Goal: Task Accomplishment & Management: Complete application form

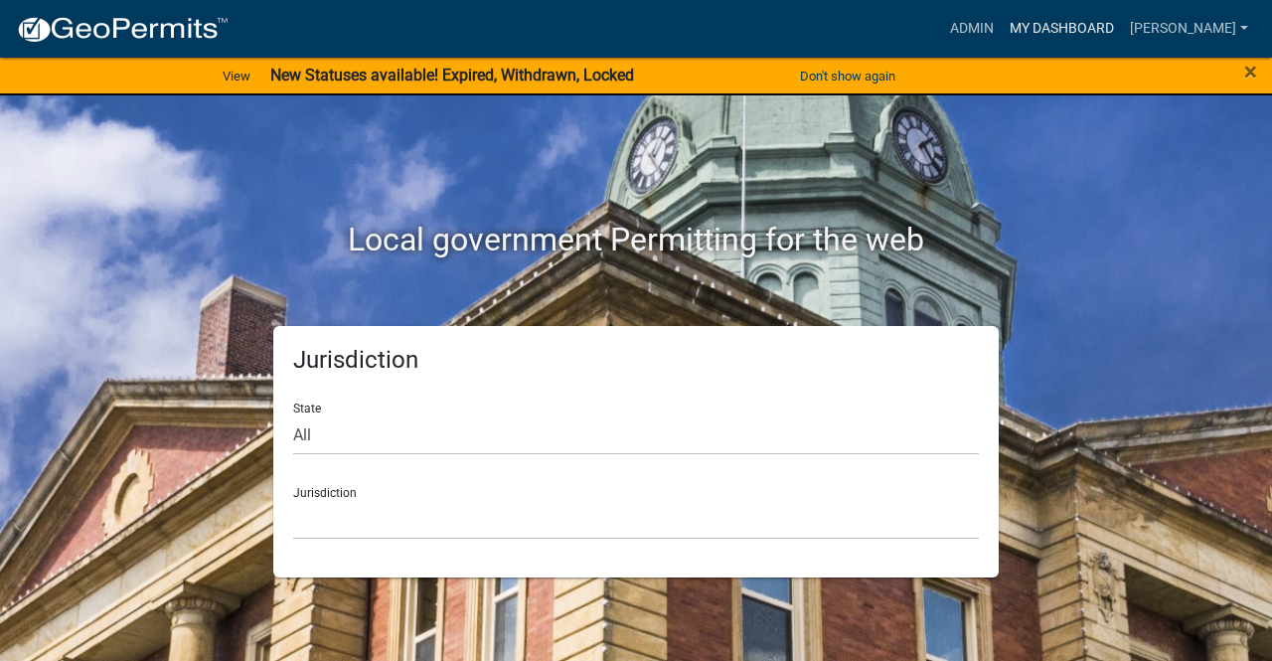
click at [1105, 31] on link "My Dashboard" at bounding box center [1062, 29] width 120 height 38
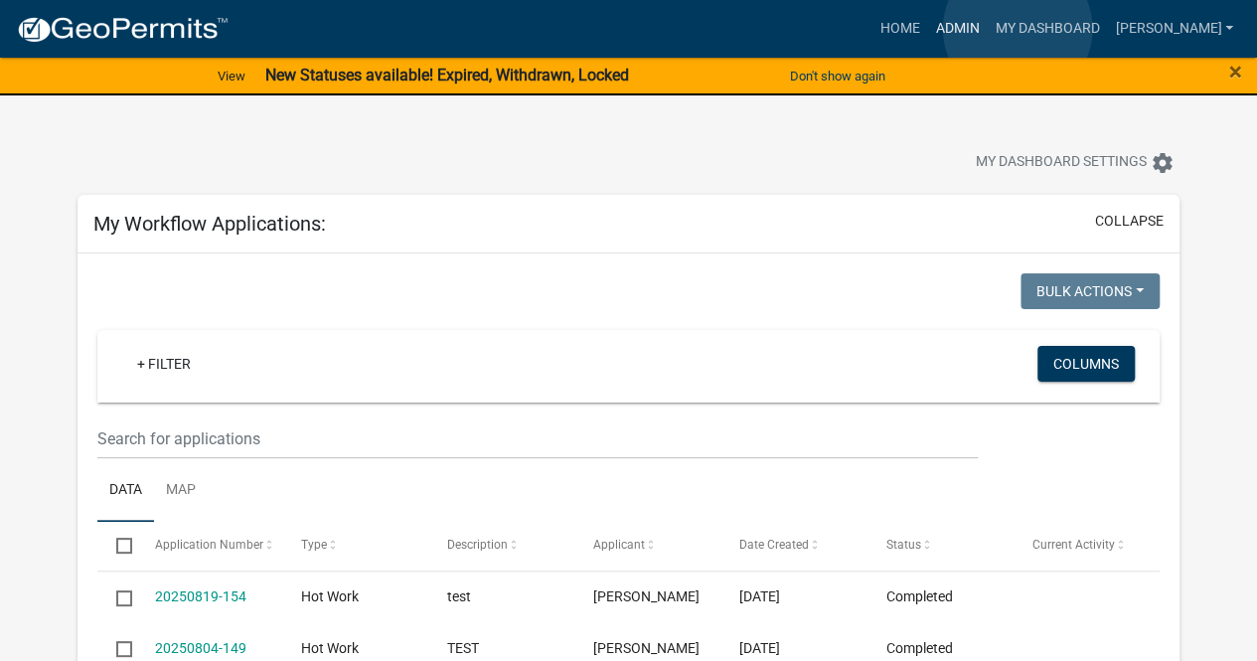
click at [987, 29] on link "Admin" at bounding box center [957, 29] width 60 height 38
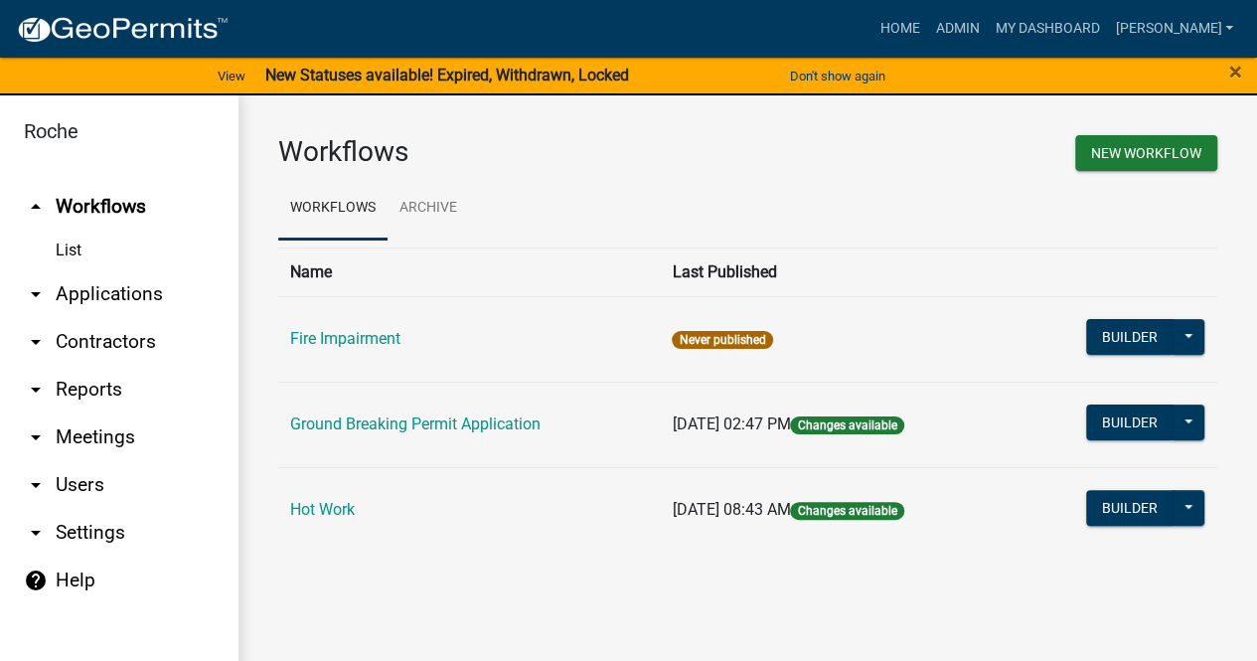
scroll to position [24, 0]
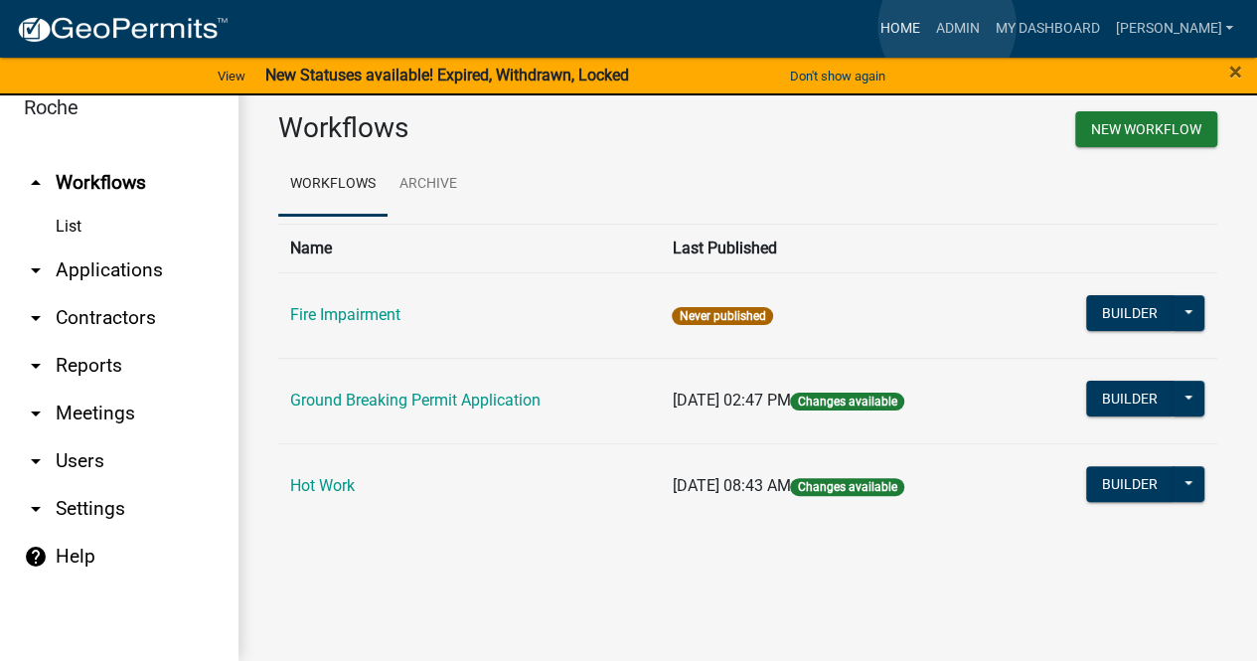
click at [927, 26] on link "Home" at bounding box center [900, 29] width 56 height 38
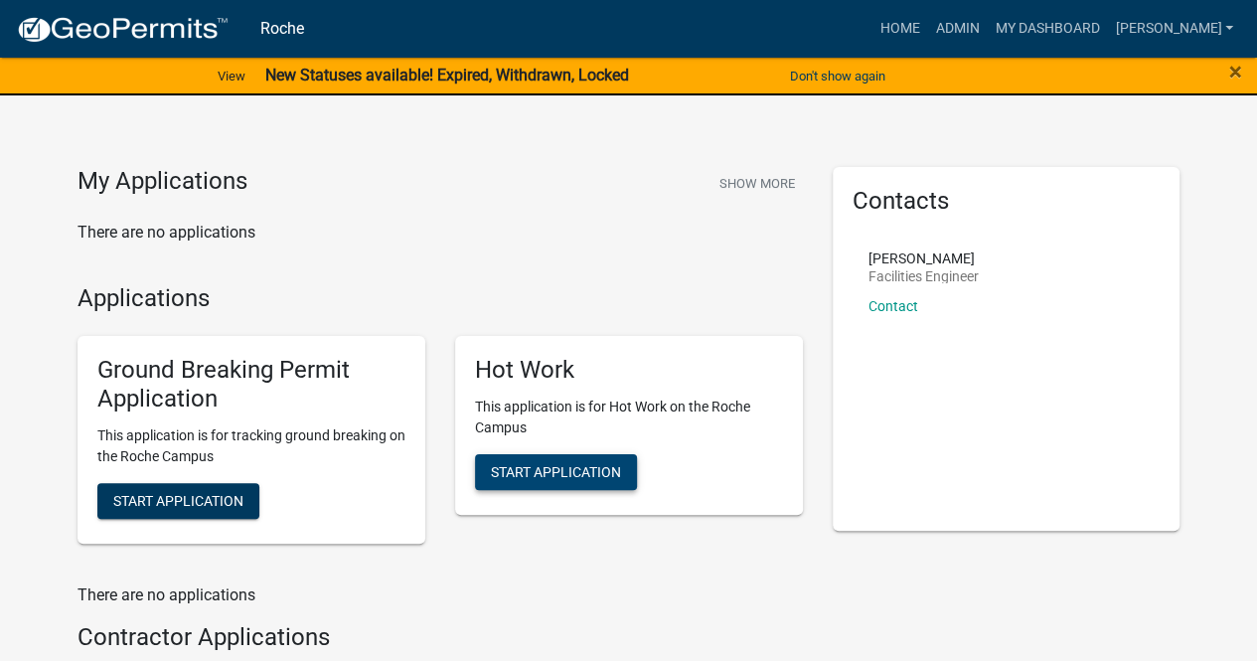
click at [557, 472] on span "Start Application" at bounding box center [556, 472] width 130 height 16
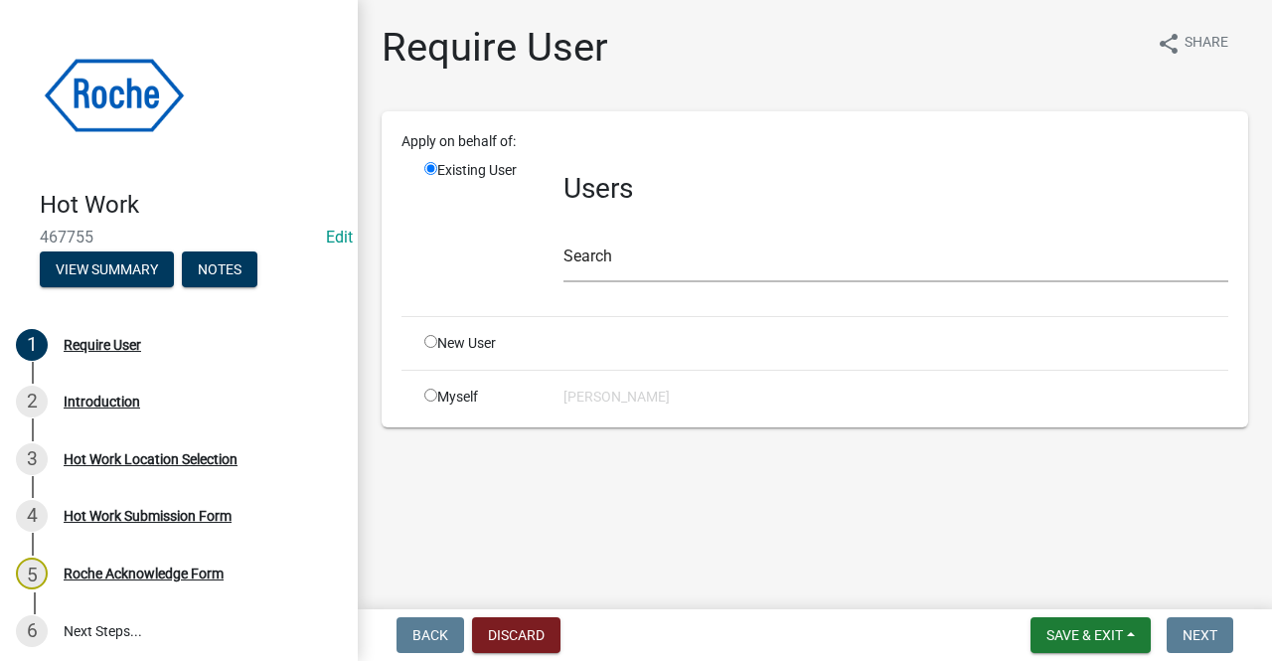
click at [427, 399] on input "radio" at bounding box center [430, 395] width 13 height 13
radio input "true"
radio input "false"
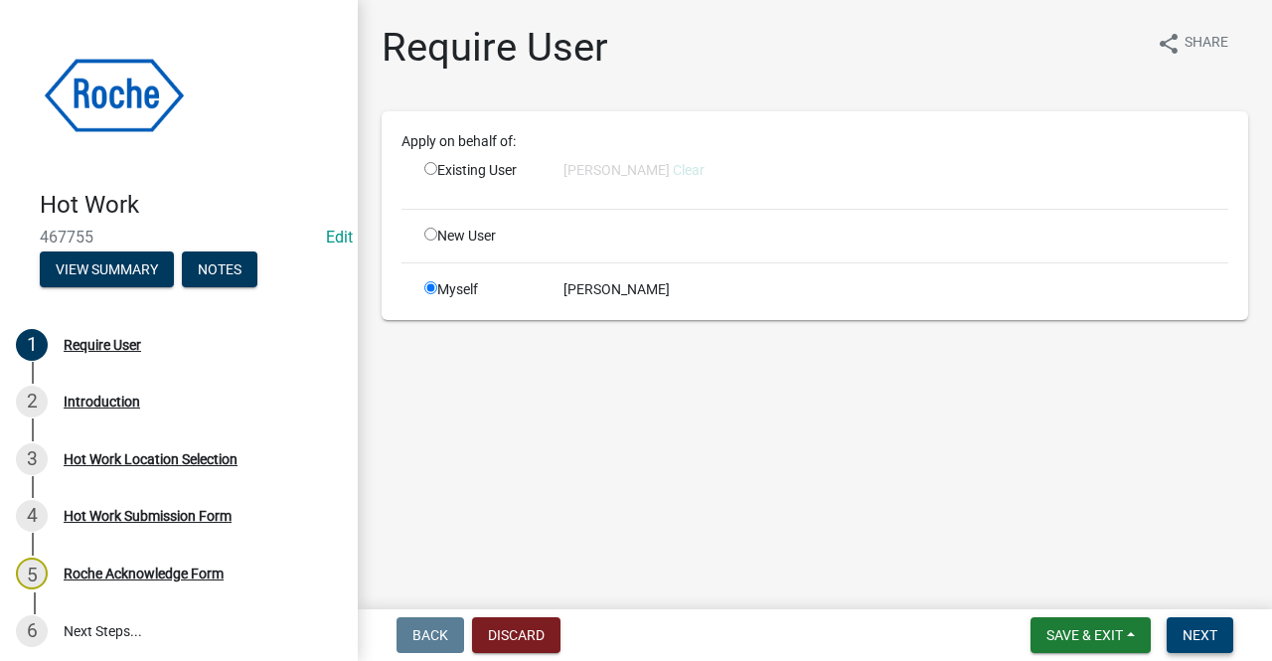
click at [1195, 633] on span "Next" at bounding box center [1200, 635] width 35 height 16
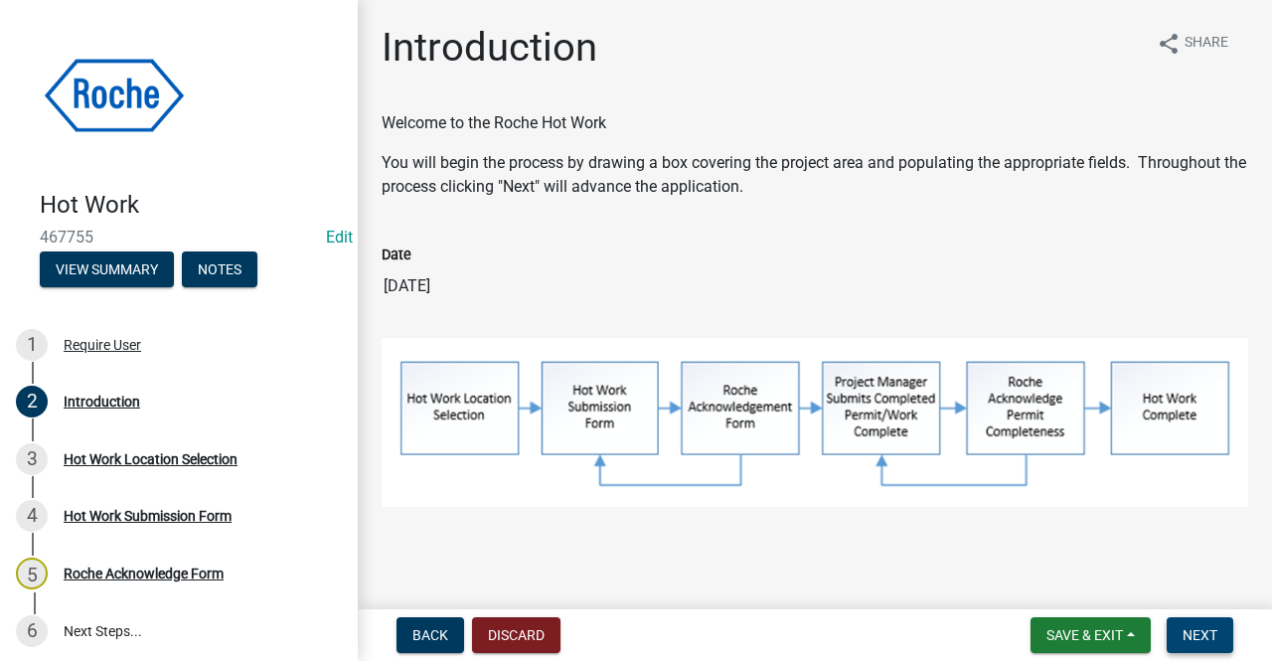
click at [1193, 631] on span "Next" at bounding box center [1200, 635] width 35 height 16
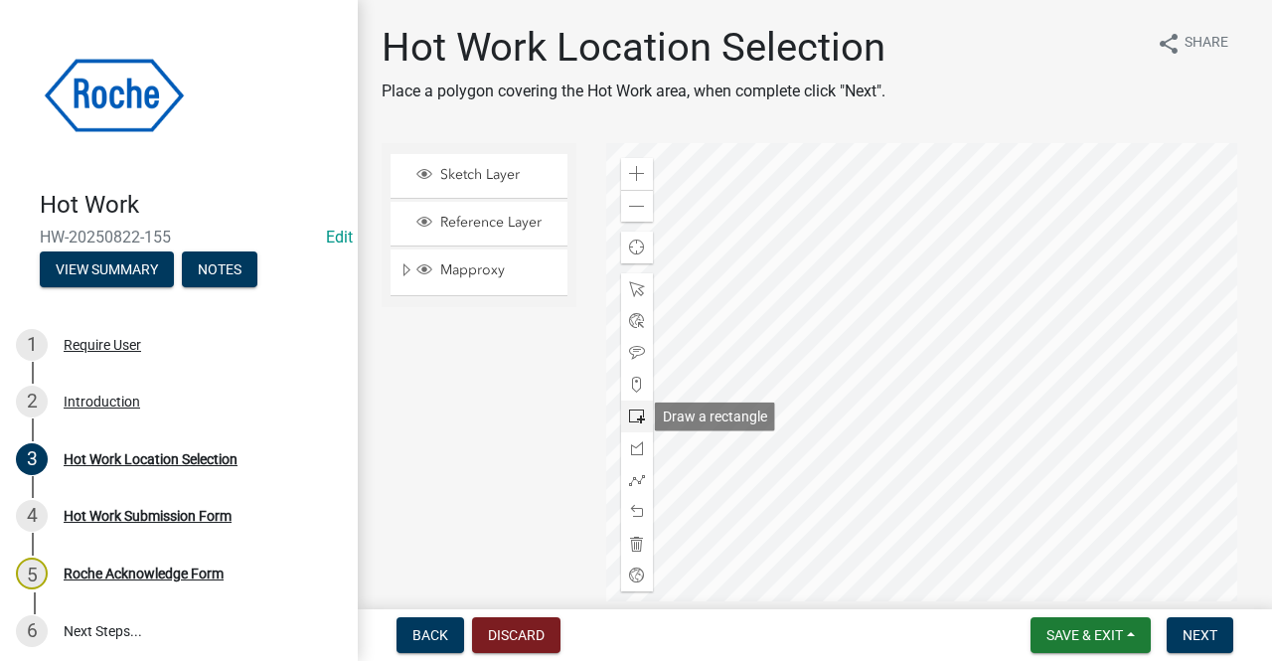
click at [633, 416] on span at bounding box center [637, 417] width 16 height 16
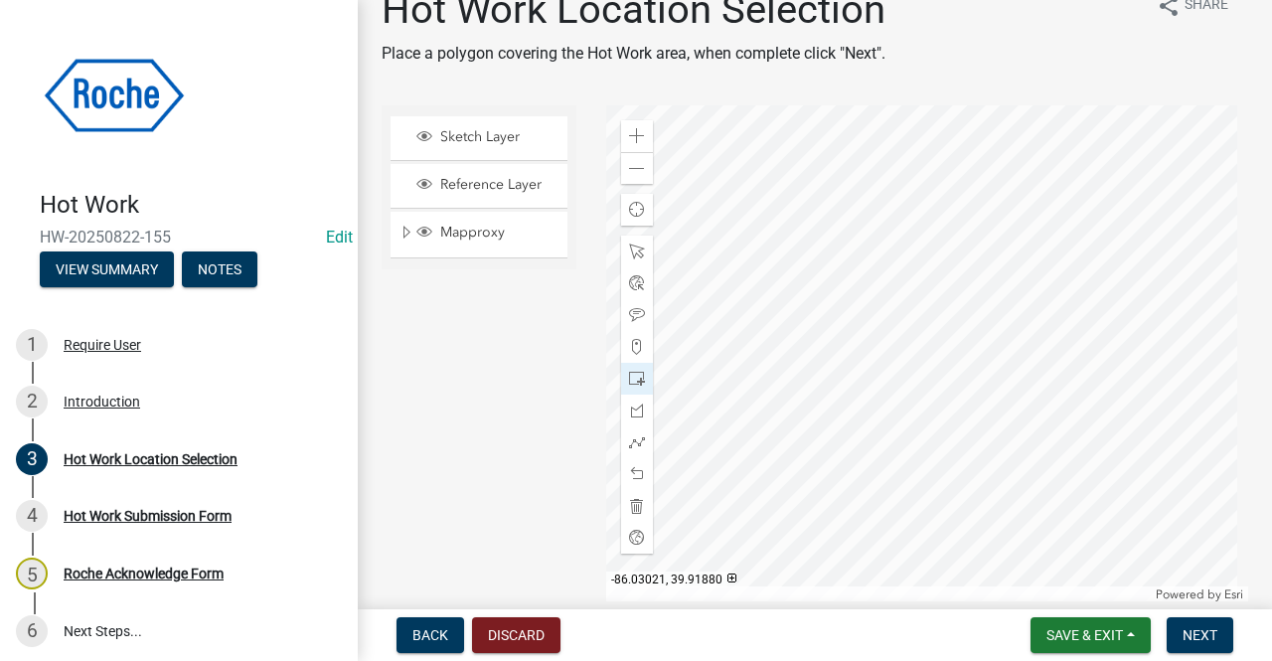
click at [838, 453] on div at bounding box center [927, 353] width 643 height 497
click at [1206, 627] on span "Next" at bounding box center [1200, 635] width 35 height 16
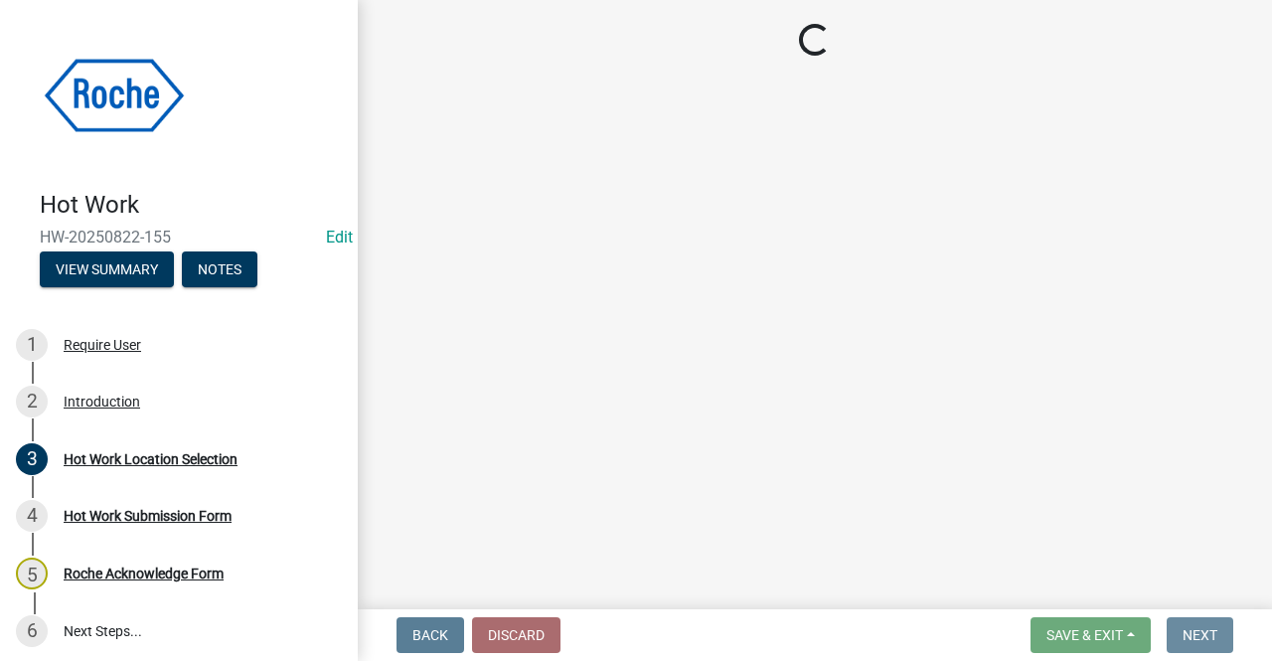
scroll to position [0, 0]
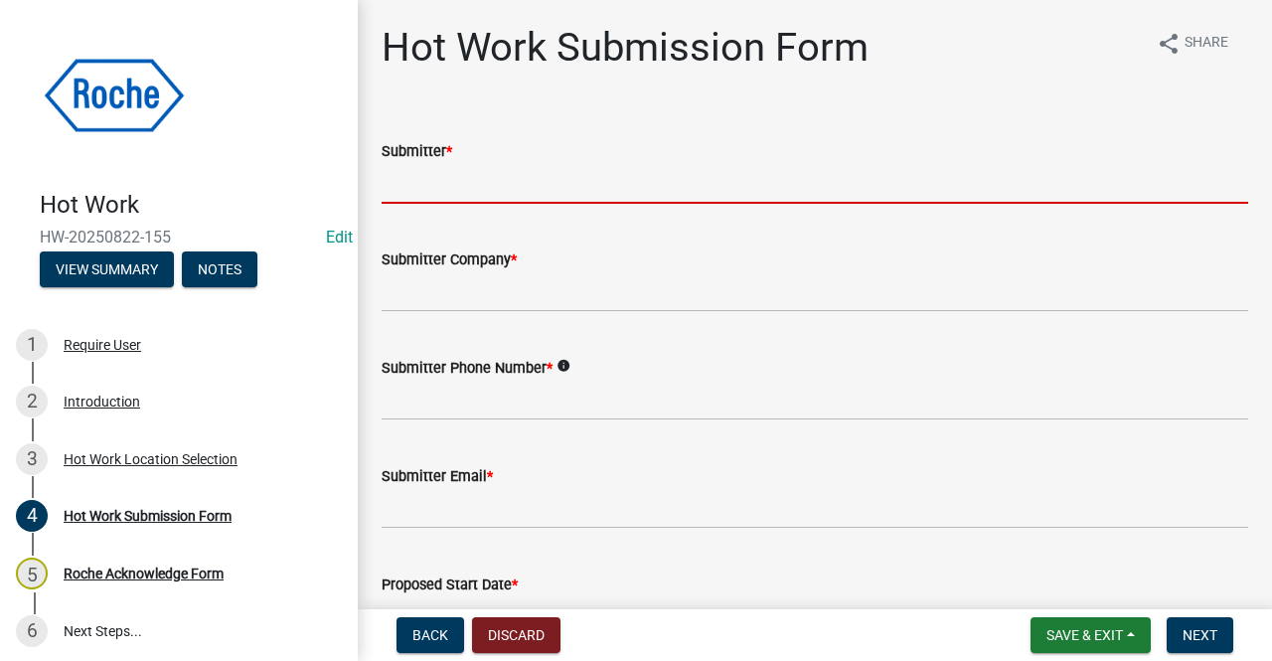
click at [471, 170] on input "Submitter *" at bounding box center [815, 183] width 867 height 41
type input "[PERSON_NAME]"
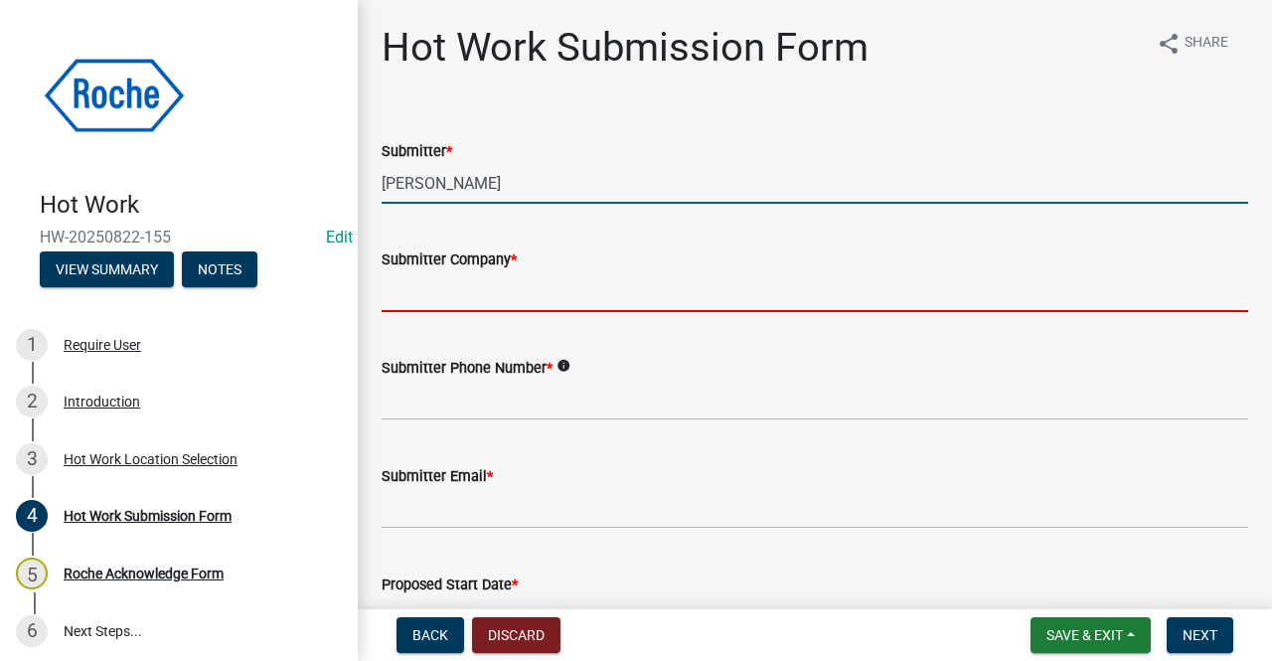
click at [461, 289] on input "Submitter Company *" at bounding box center [815, 291] width 867 height 41
type input "Roche"
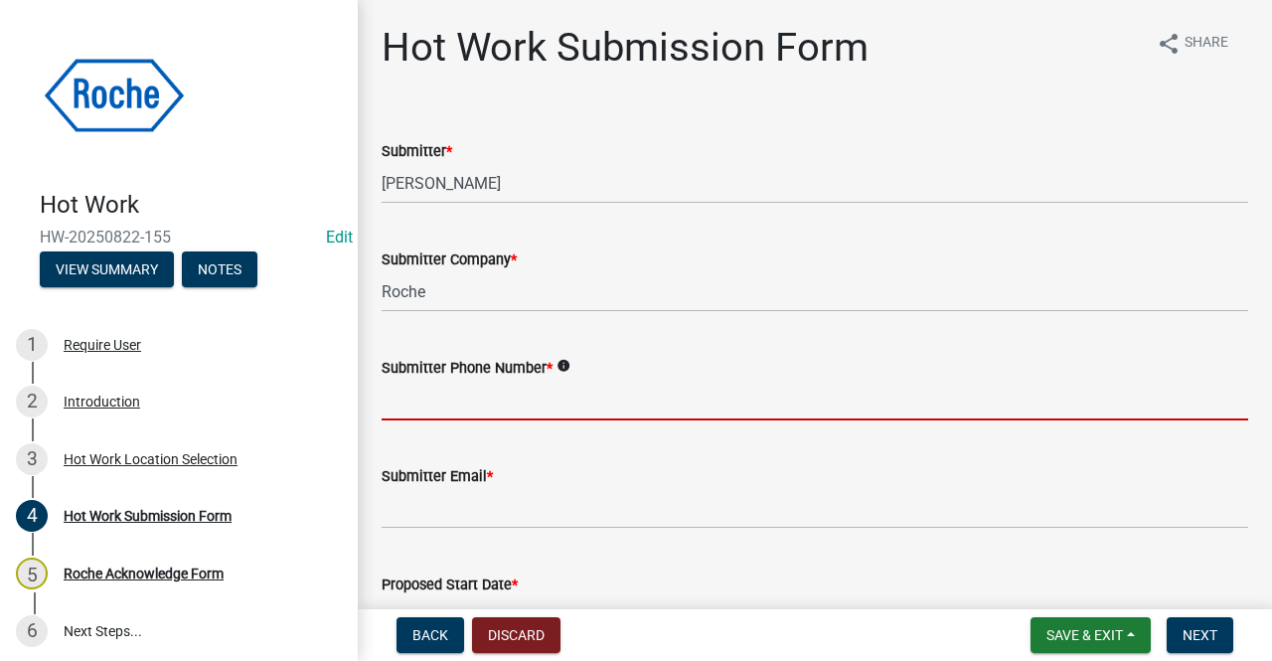
click at [451, 381] on input "Submitter Phone Number *" at bounding box center [815, 400] width 867 height 41
type input "[PHONE_NUMBER]"
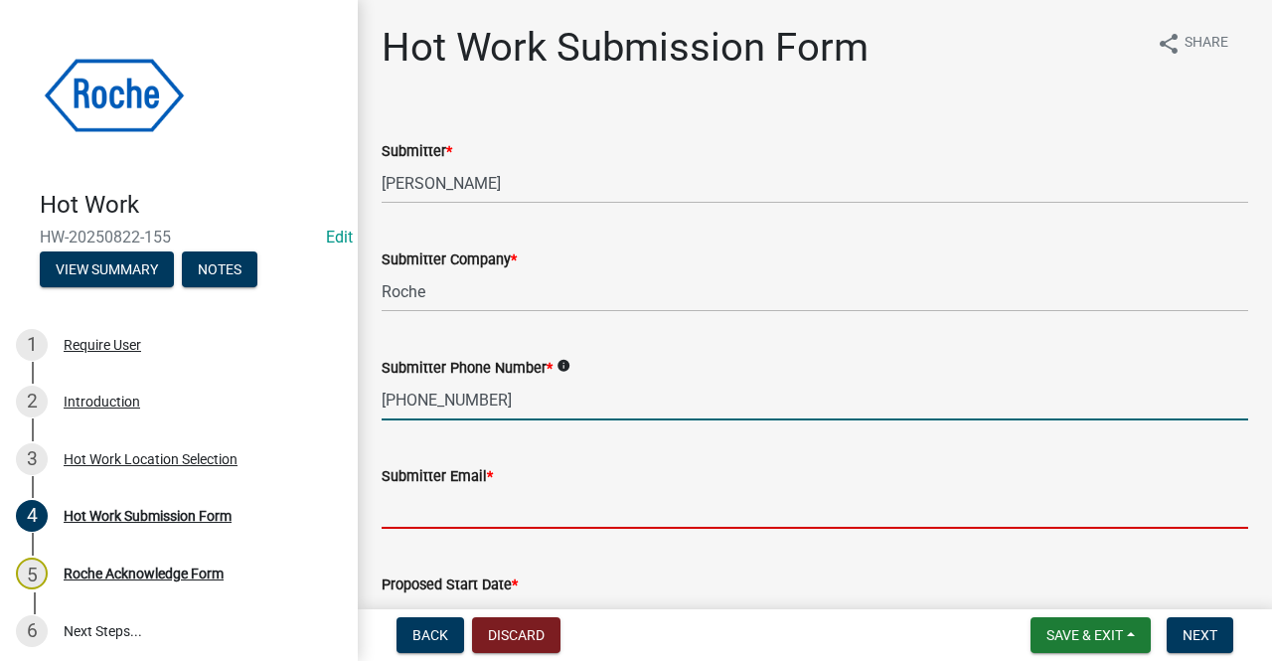
click at [482, 499] on input "Submitter Email *" at bounding box center [815, 508] width 867 height 41
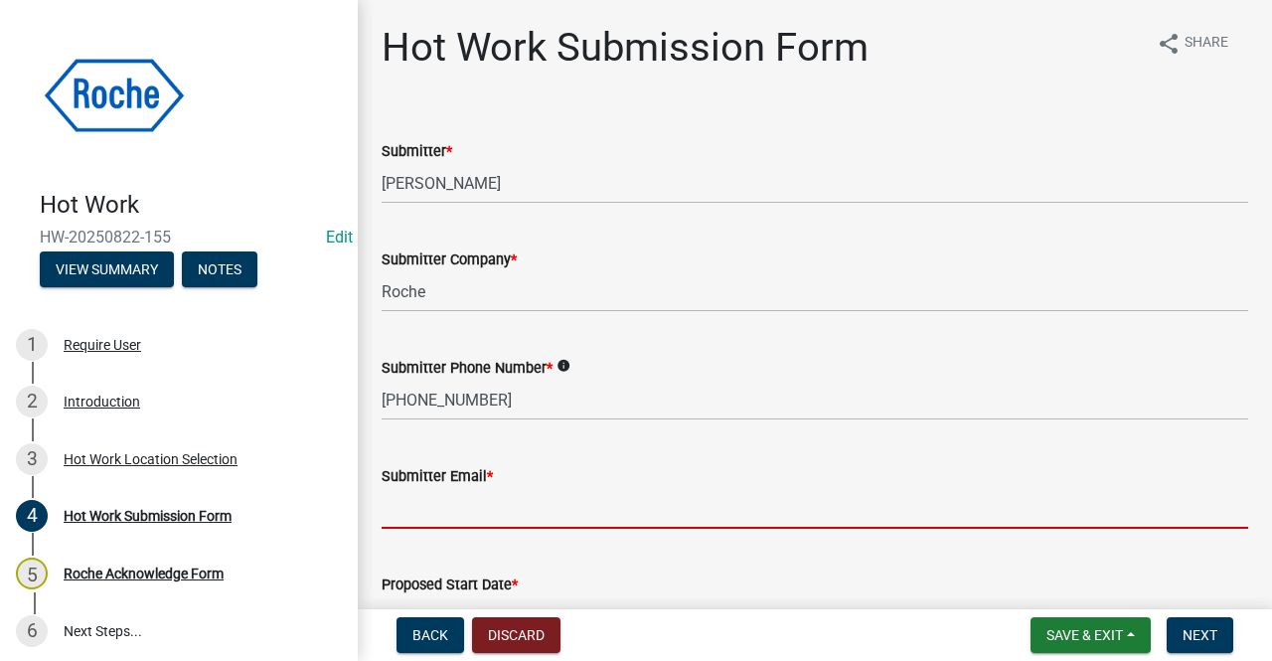
type input "[PERSON_NAME][EMAIL_ADDRESS][PERSON_NAME][PERSON_NAME][DOMAIN_NAME]"
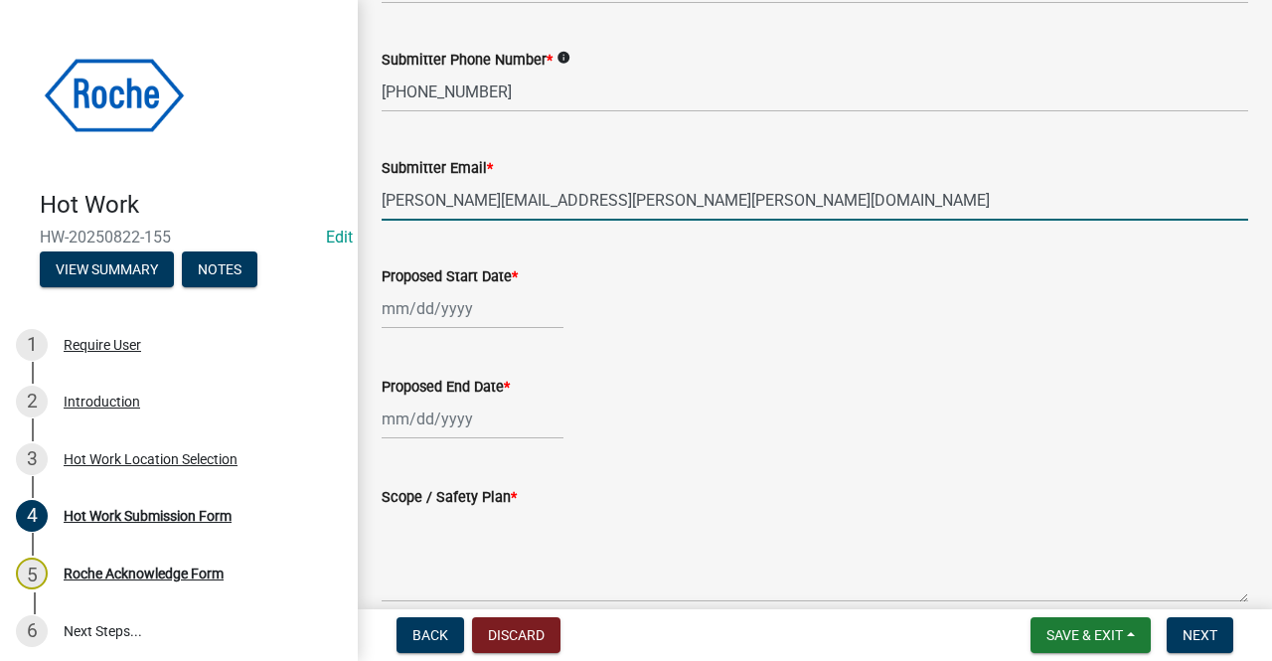
scroll to position [312, 0]
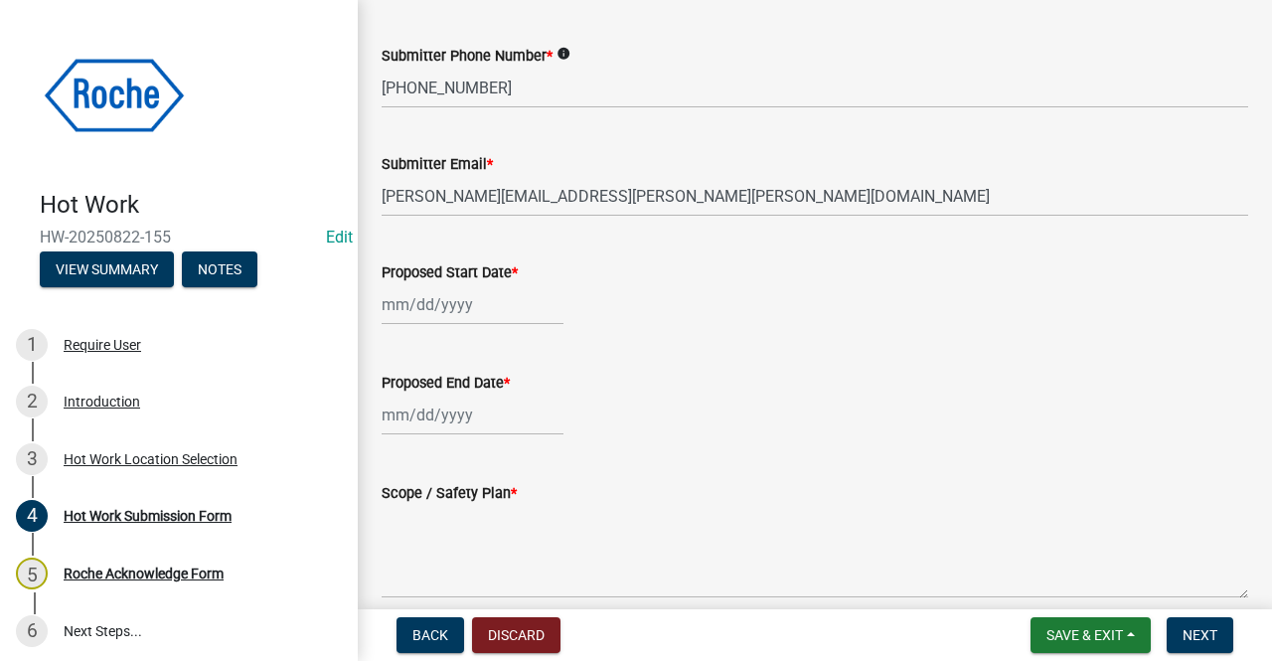
click at [733, 307] on div at bounding box center [815, 304] width 867 height 41
click at [559, 302] on div at bounding box center [815, 304] width 867 height 41
click at [435, 304] on div at bounding box center [473, 304] width 182 height 41
select select "8"
select select "2025"
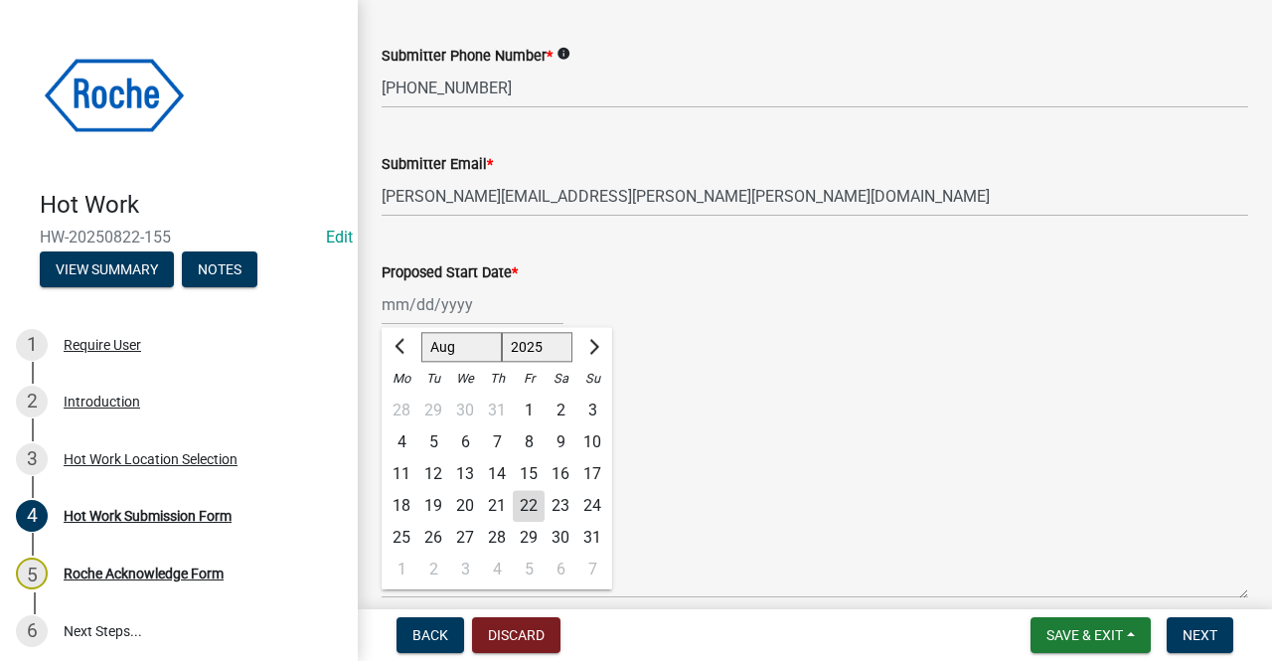
click at [531, 502] on div "22" at bounding box center [529, 506] width 32 height 32
type input "[DATE]"
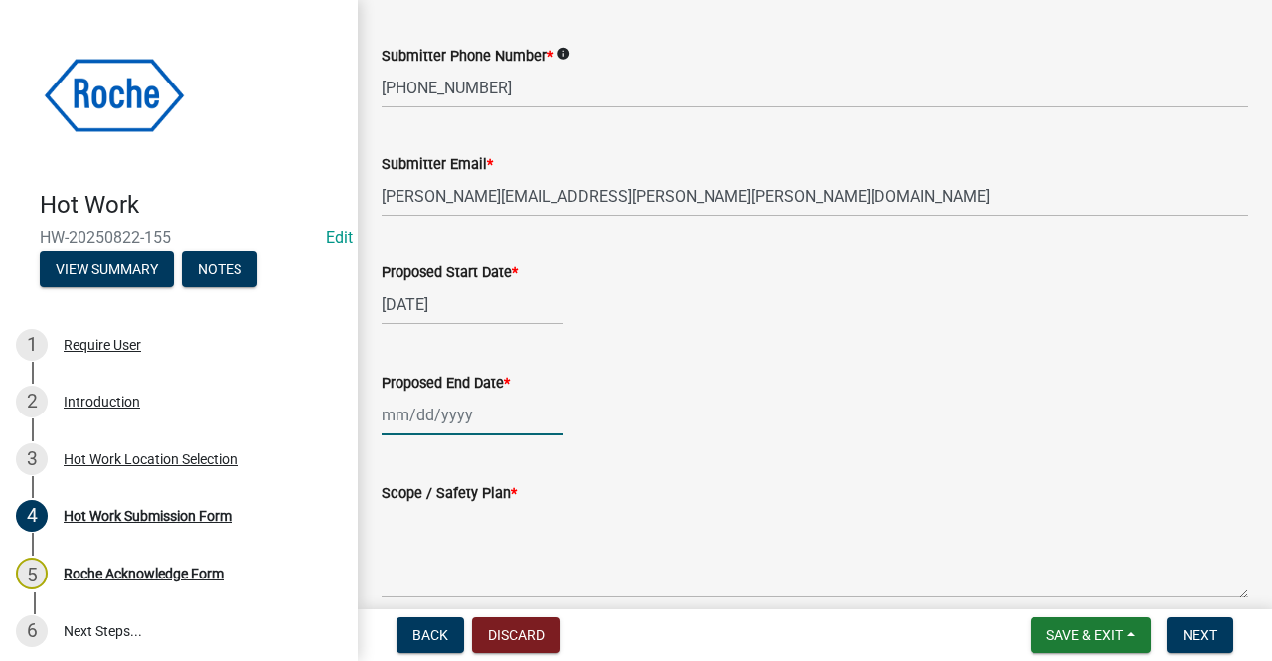
click at [469, 411] on div at bounding box center [473, 415] width 182 height 41
select select "8"
select select "2025"
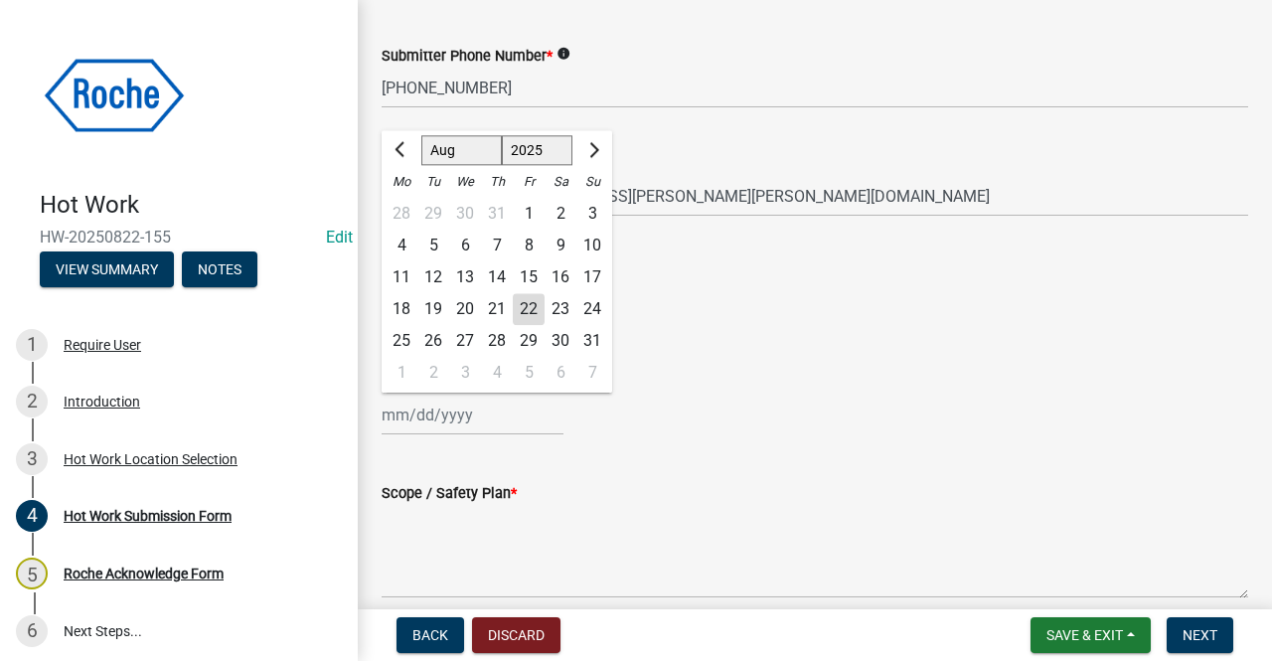
click at [531, 306] on div "22" at bounding box center [529, 309] width 32 height 32
type input "[DATE]"
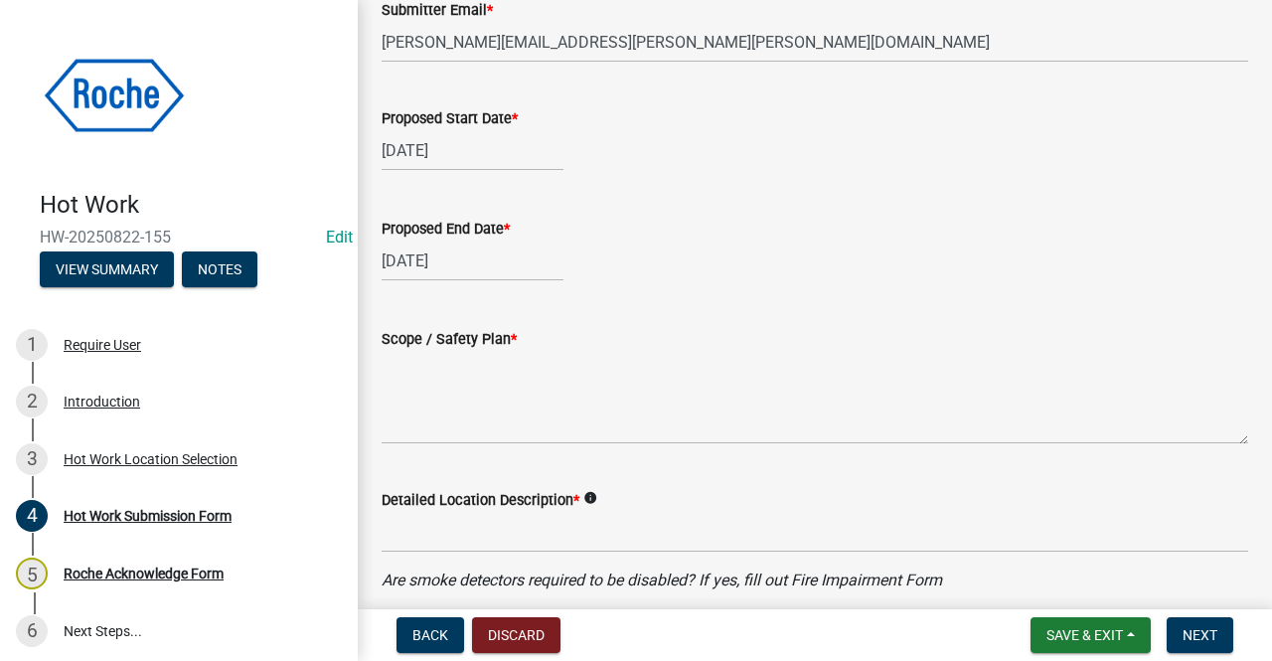
scroll to position [484, 0]
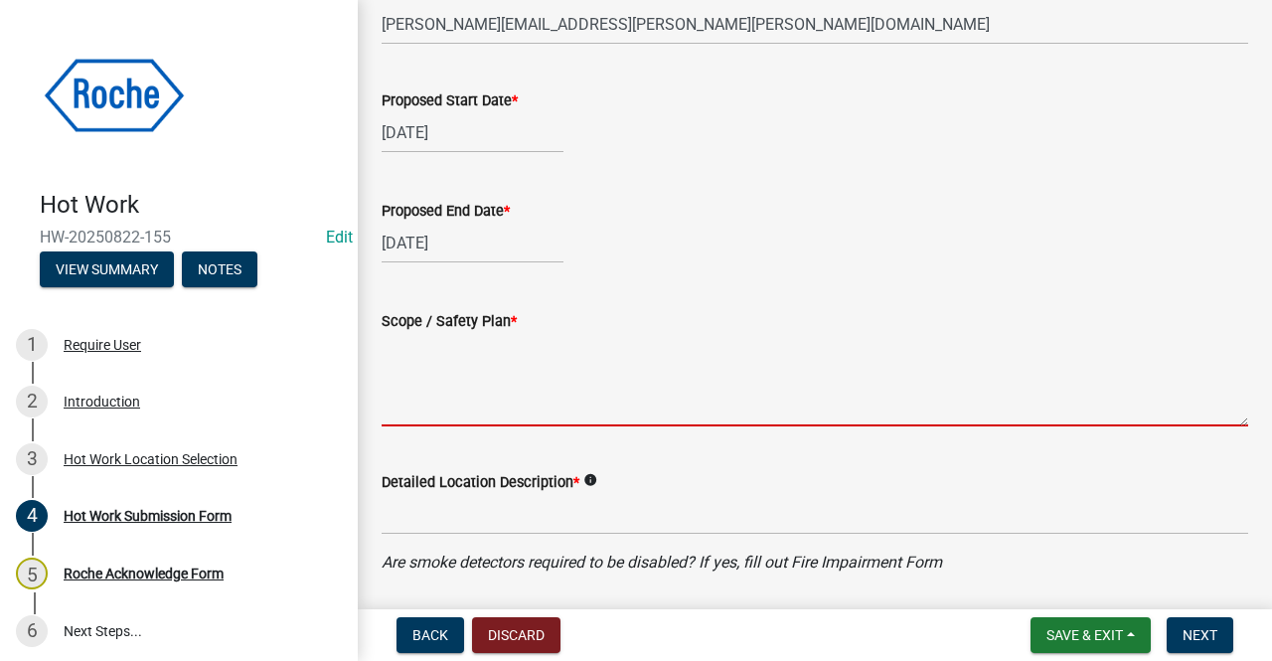
click at [436, 399] on textarea "Scope / Safety Plan *" at bounding box center [815, 379] width 867 height 93
type textarea "Test"
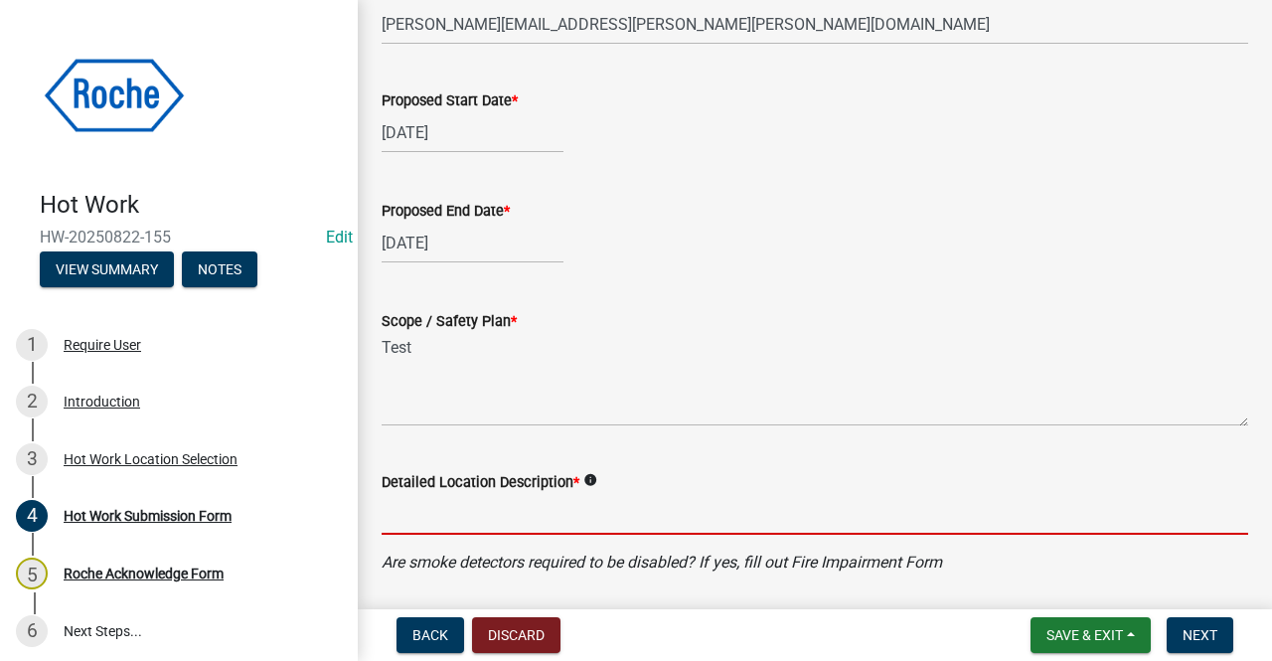
click at [426, 514] on input "Detailed Location Description *" at bounding box center [815, 514] width 867 height 41
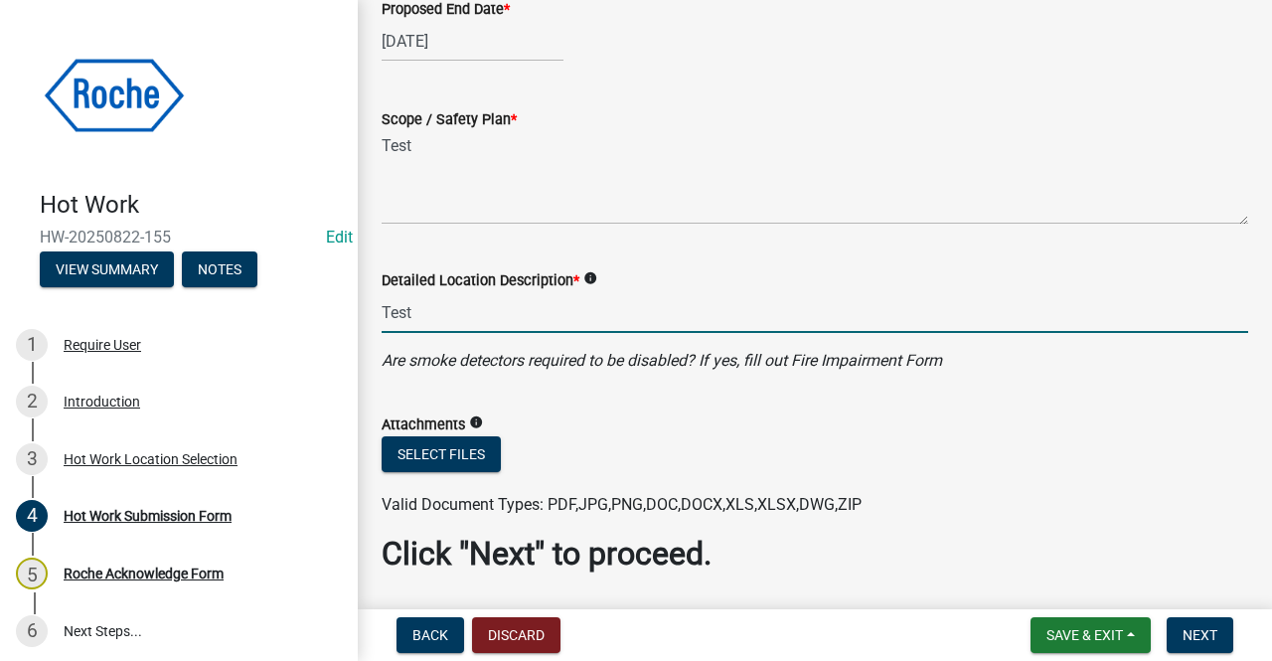
scroll to position [740, 0]
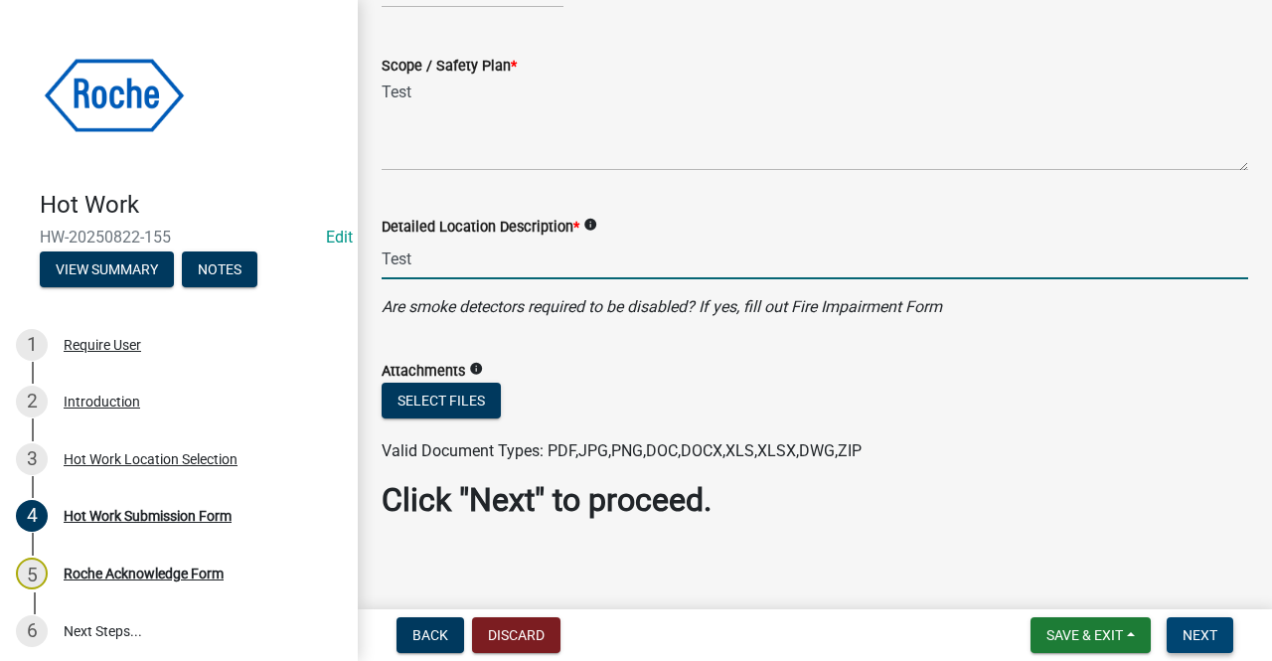
type input "Test"
click at [1197, 631] on span "Next" at bounding box center [1200, 635] width 35 height 16
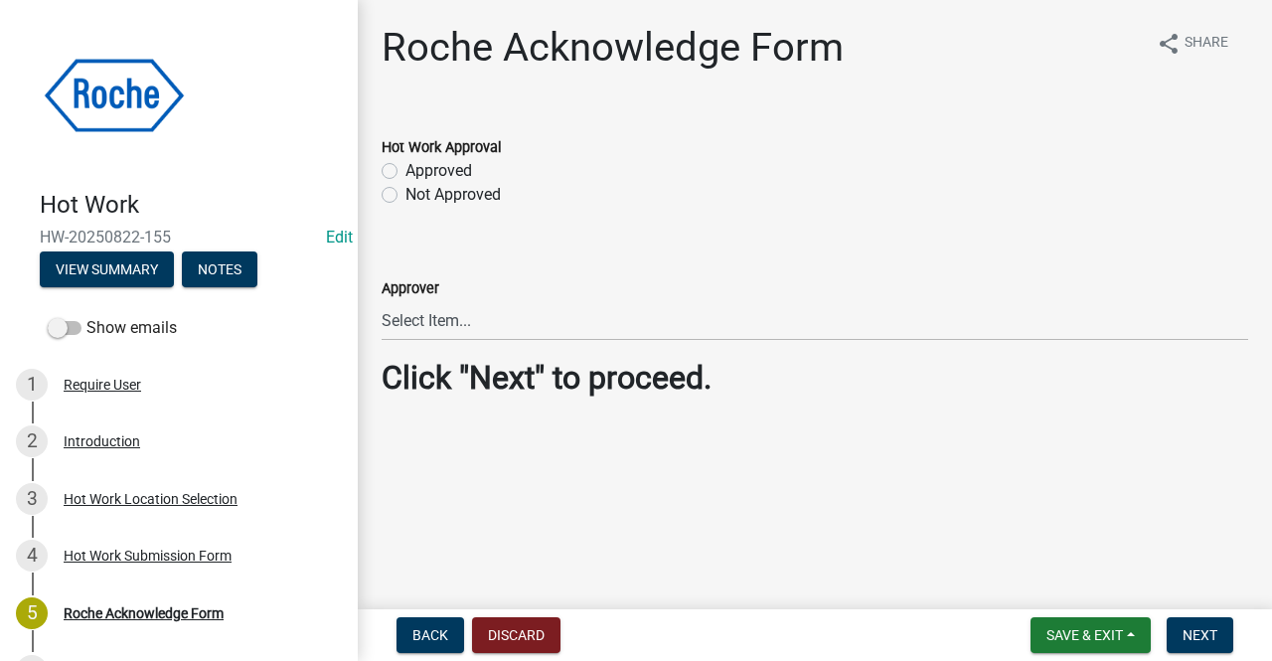
click at [406, 168] on label "Approved" at bounding box center [439, 171] width 67 height 24
click at [406, 168] on input "Approved" at bounding box center [412, 165] width 13 height 13
radio input "true"
click at [1200, 629] on span "Next" at bounding box center [1200, 635] width 35 height 16
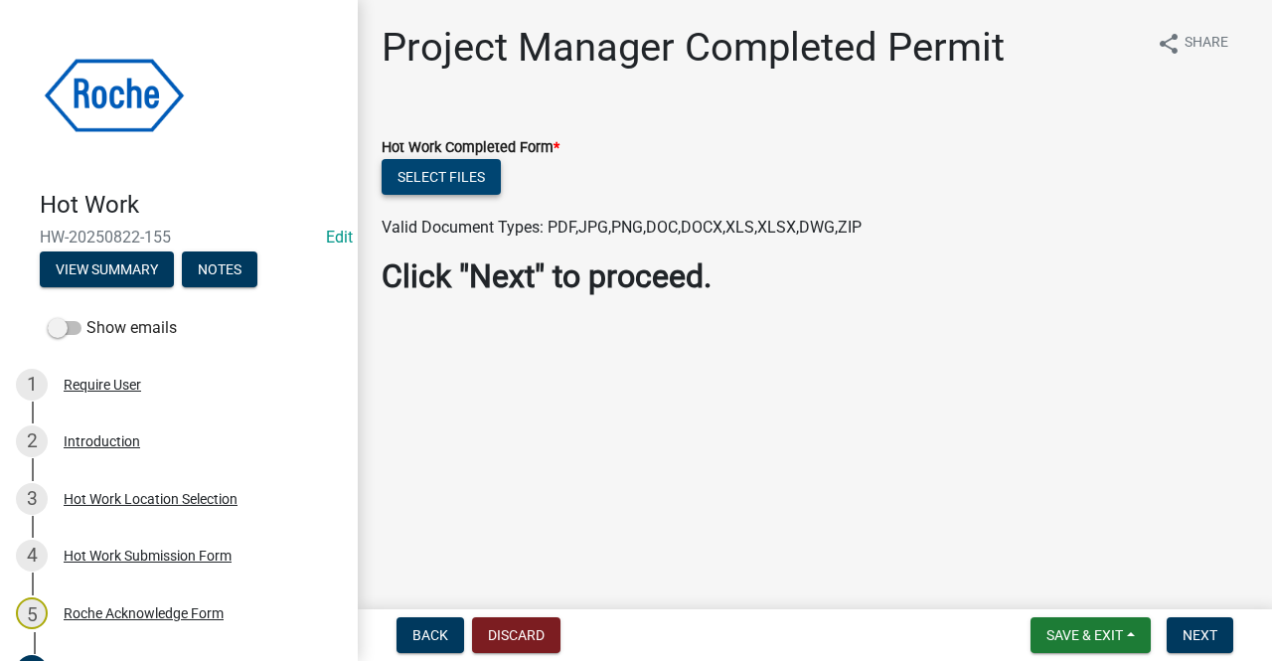
click at [423, 173] on button "Select files" at bounding box center [441, 177] width 119 height 36
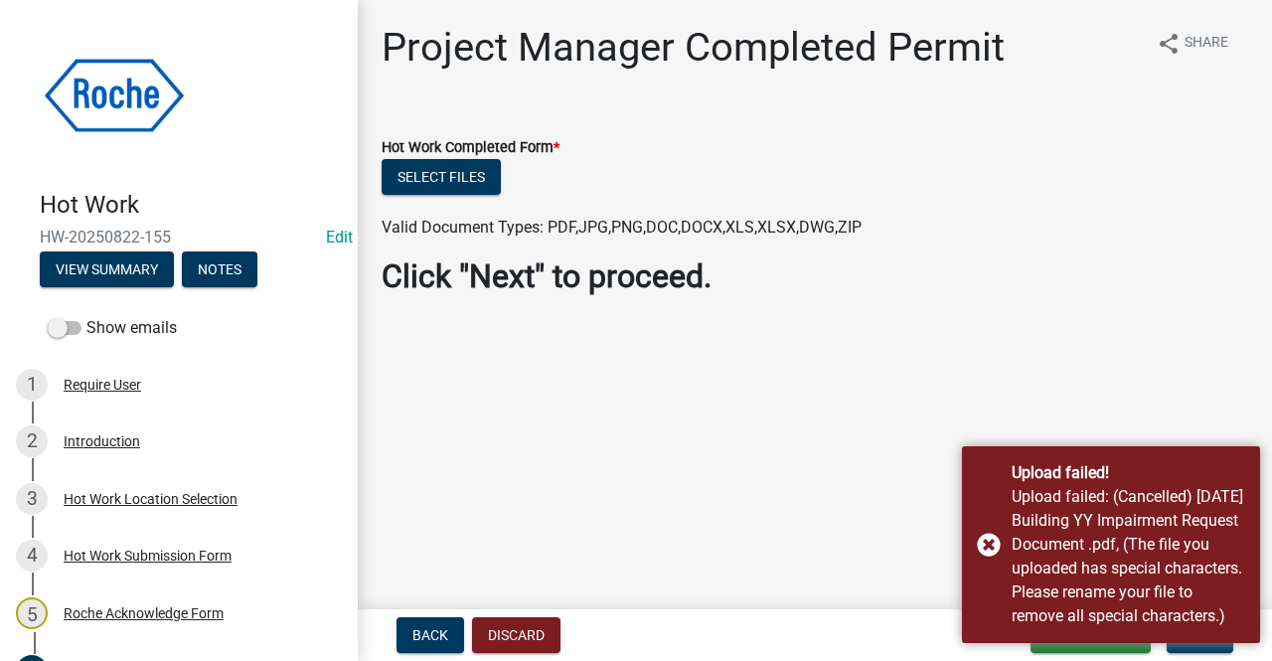
click at [1109, 341] on main "Project Manager Completed Permit share Share Hot Work Completed Form * Select f…" at bounding box center [815, 300] width 914 height 601
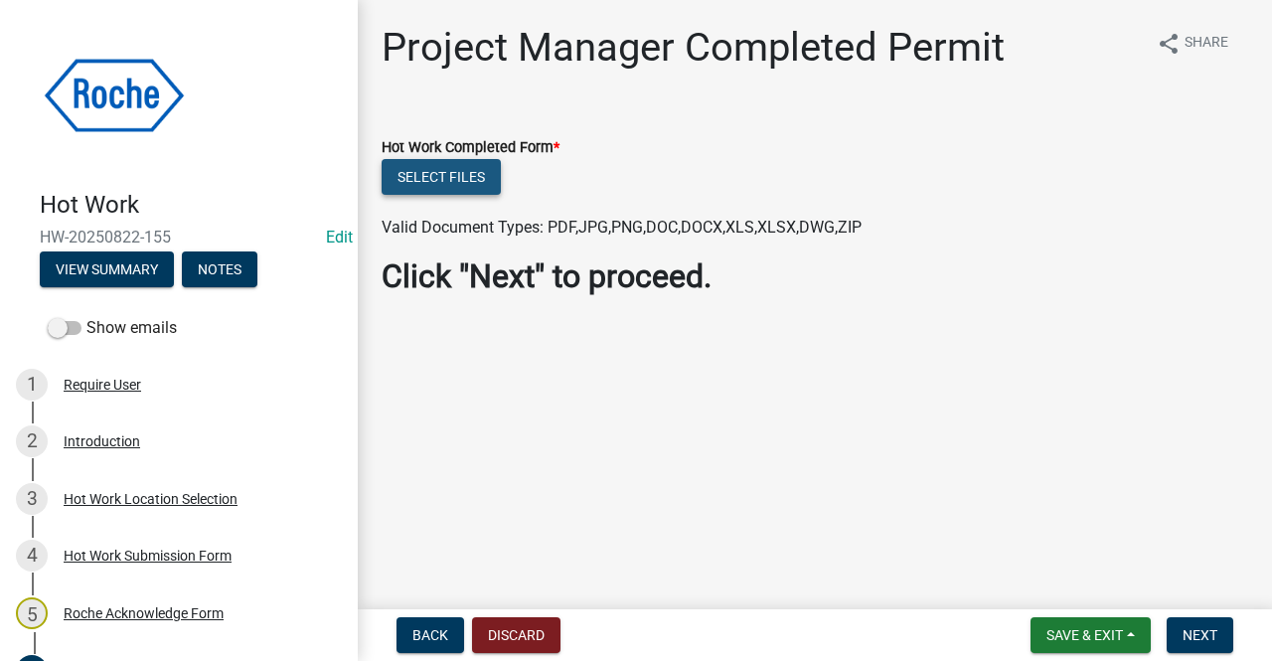
click at [449, 182] on button "Select files" at bounding box center [441, 177] width 119 height 36
click at [452, 178] on button "Select files" at bounding box center [441, 177] width 119 height 36
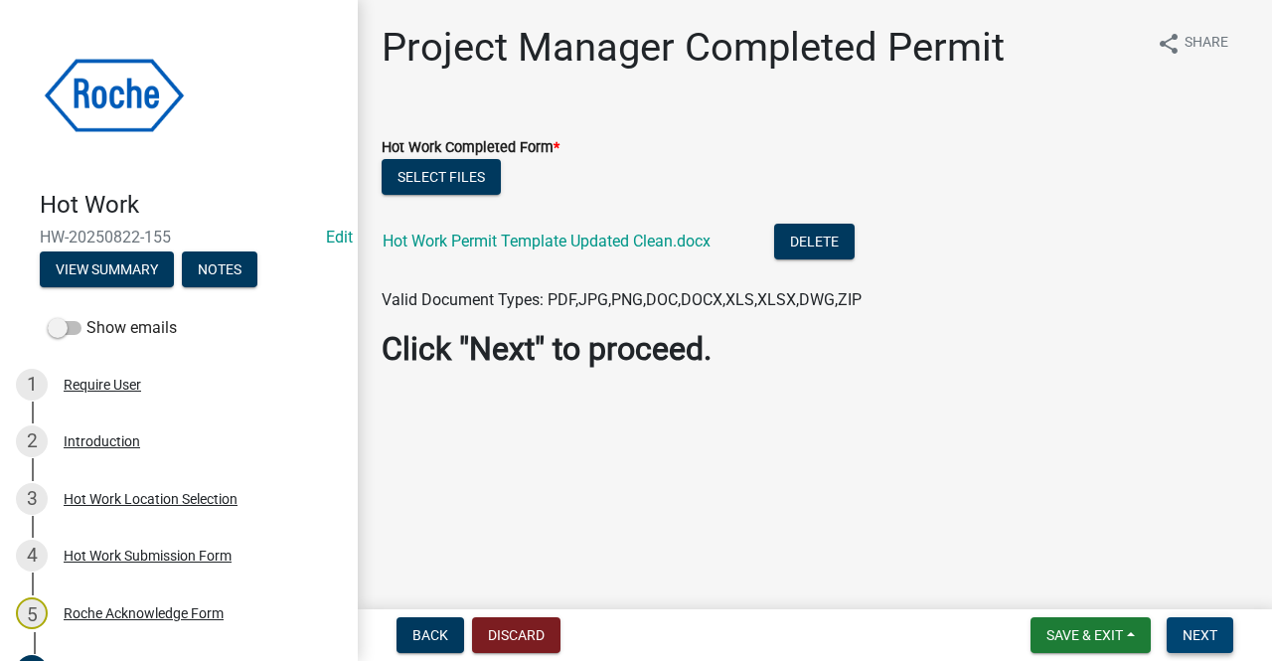
click at [1192, 636] on span "Next" at bounding box center [1200, 635] width 35 height 16
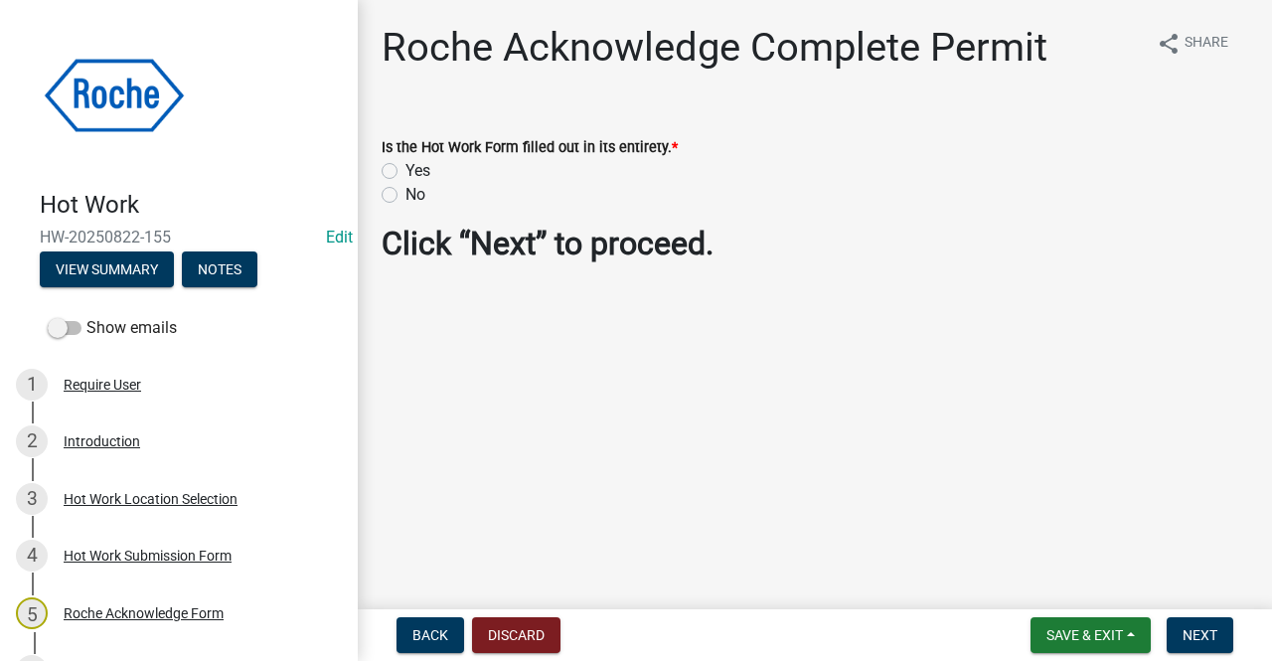
click at [406, 170] on label "Yes" at bounding box center [418, 171] width 25 height 24
click at [406, 170] on input "Yes" at bounding box center [412, 165] width 13 height 13
radio input "true"
click at [1199, 643] on span "Next" at bounding box center [1200, 635] width 35 height 16
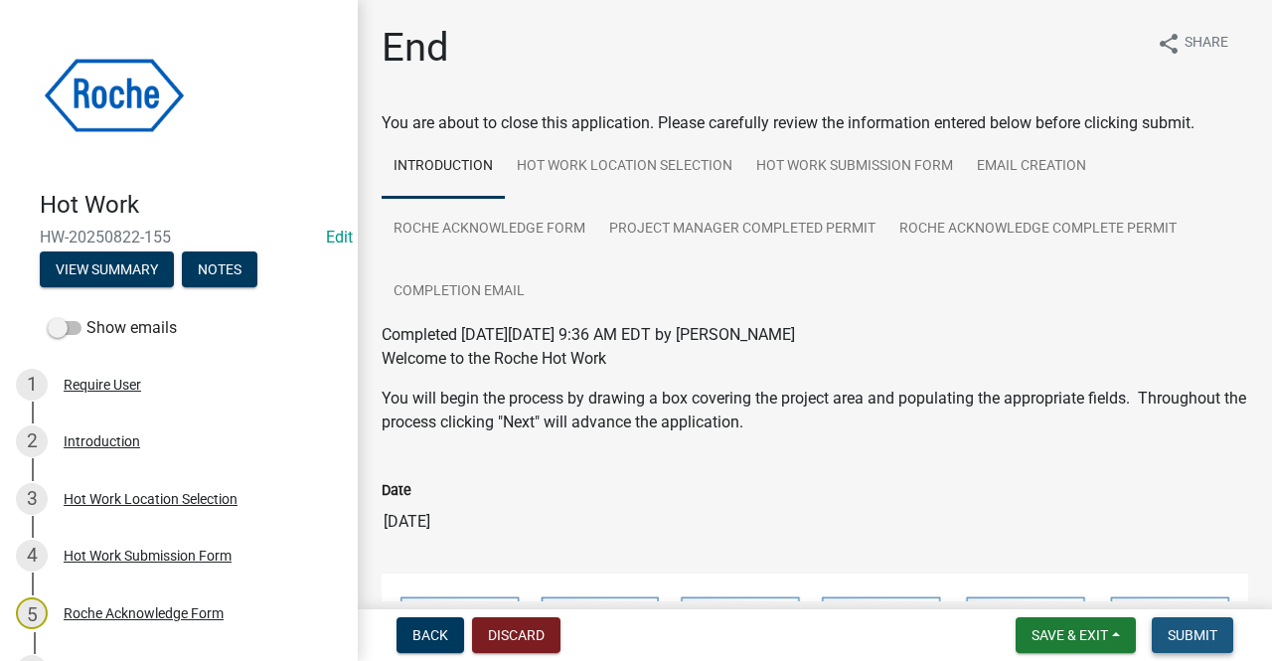
click at [1199, 643] on span "Submit" at bounding box center [1193, 635] width 50 height 16
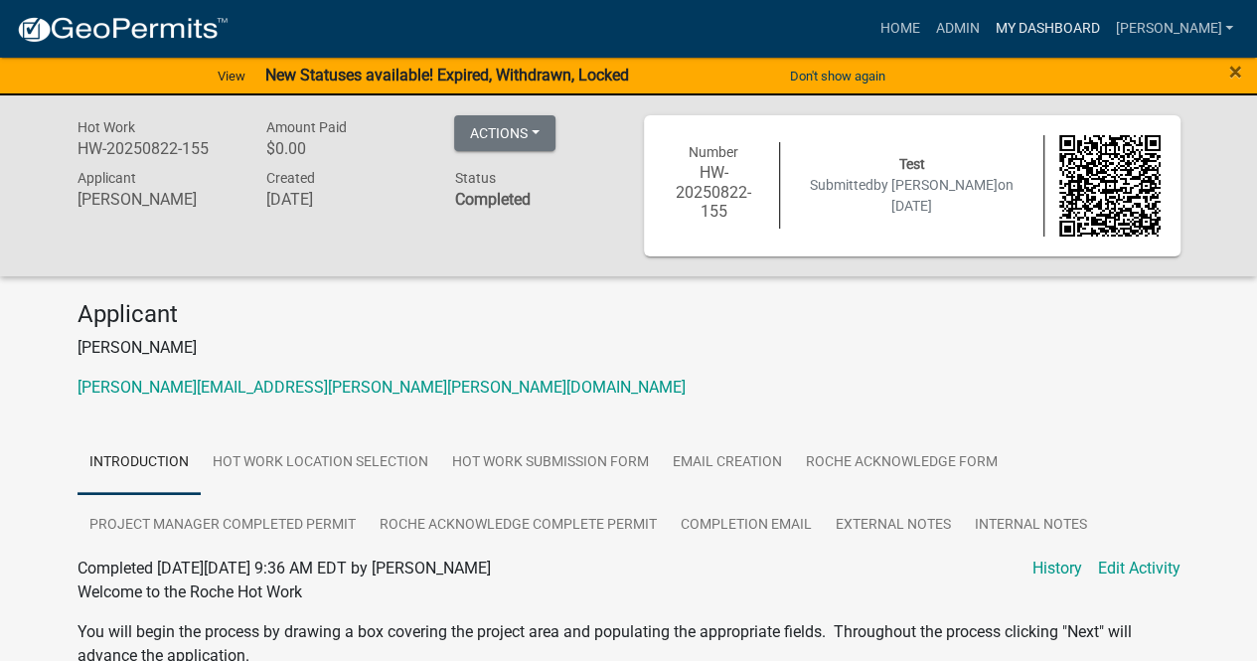
click at [1095, 25] on link "My Dashboard" at bounding box center [1047, 29] width 120 height 38
